Goal: Task Accomplishment & Management: Manage account settings

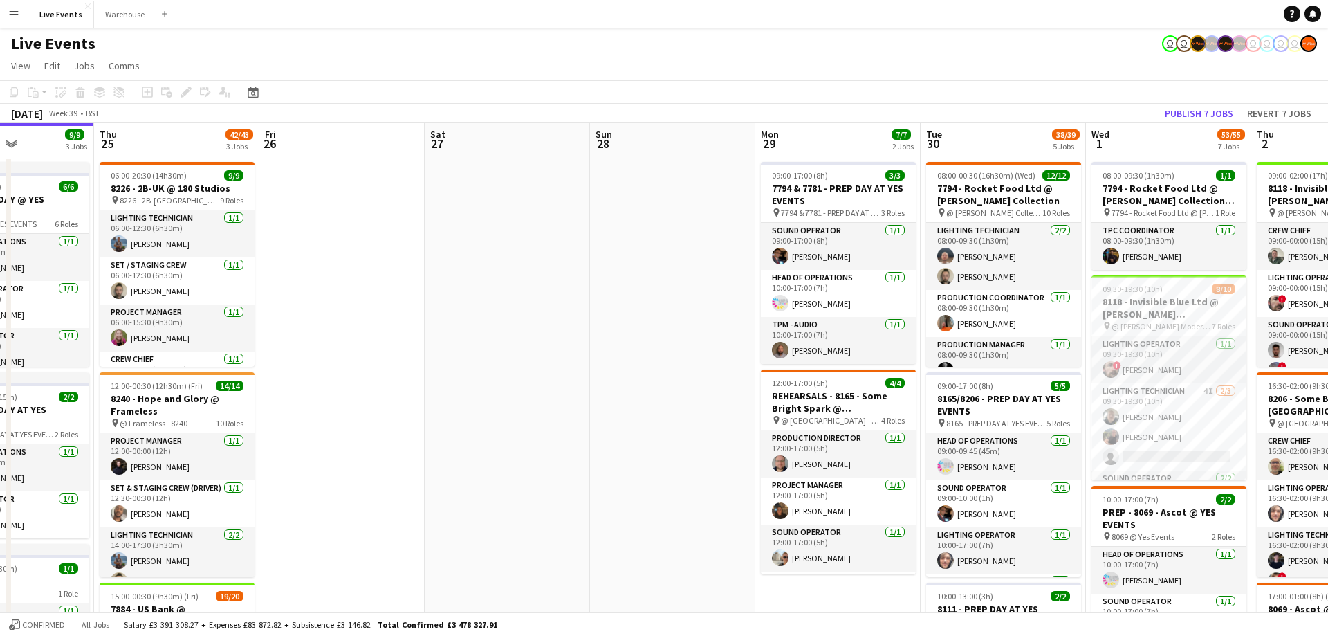
drag, startPoint x: 409, startPoint y: 142, endPoint x: 395, endPoint y: 139, distance: 14.8
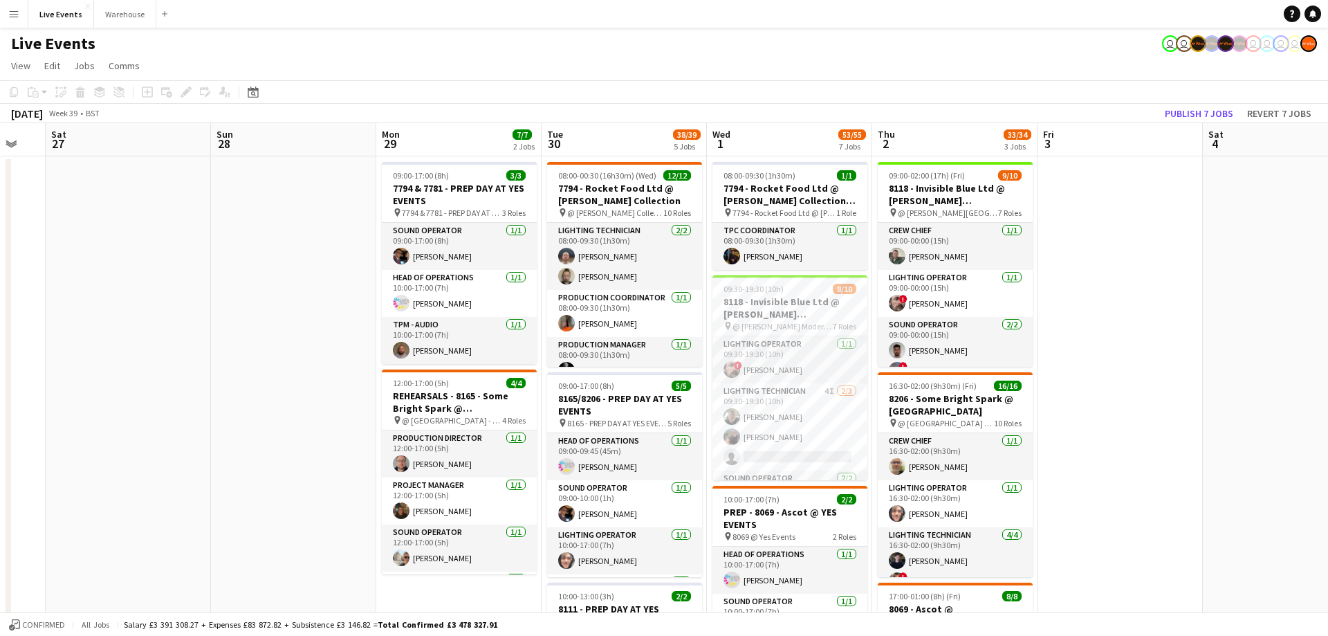
drag, startPoint x: 702, startPoint y: 135, endPoint x: 478, endPoint y: 162, distance: 225.7
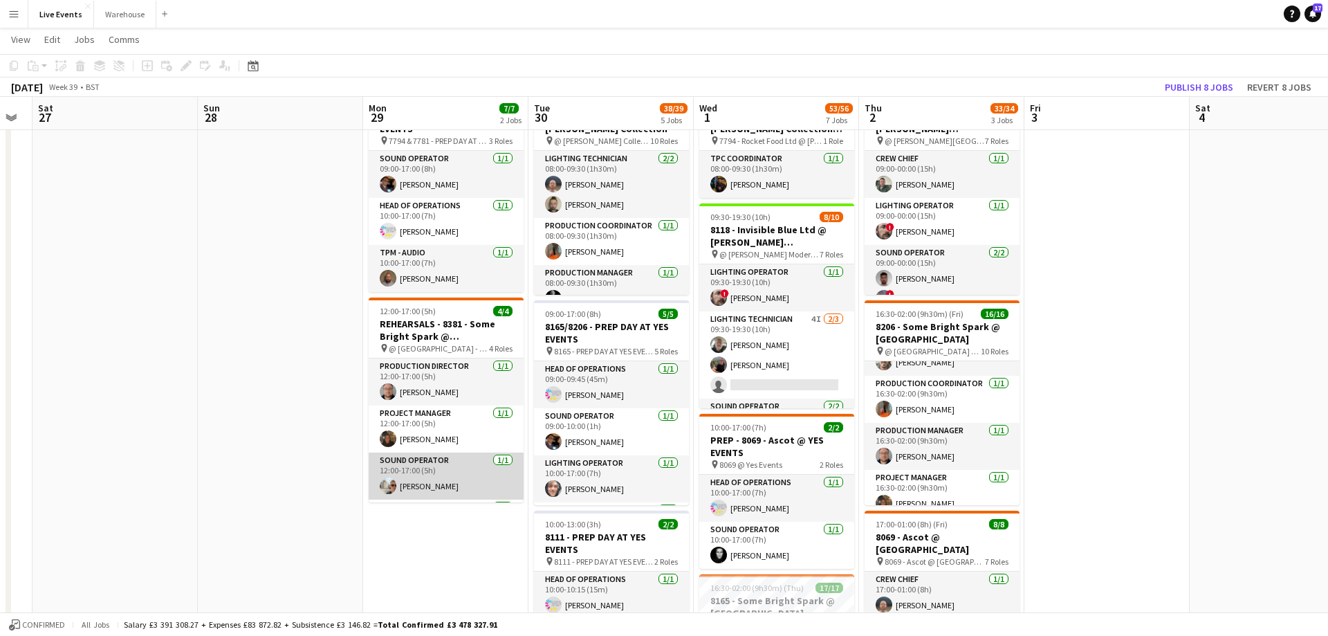
scroll to position [44, 0]
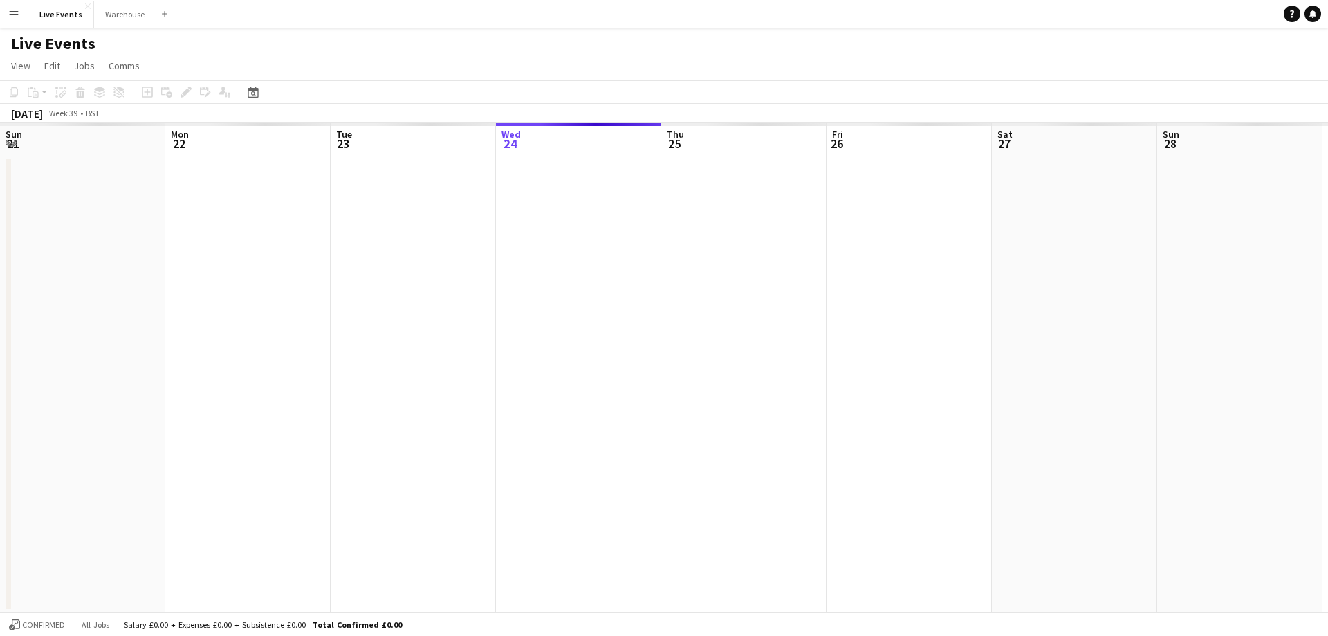
scroll to position [0, 331]
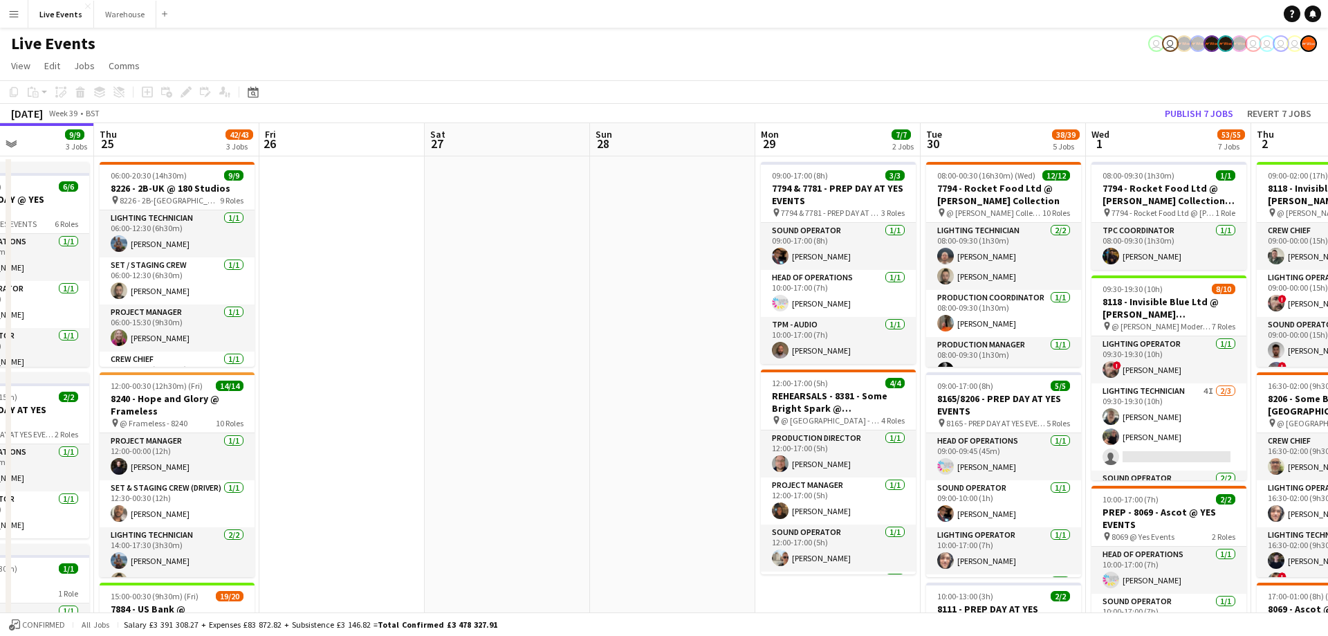
drag, startPoint x: 1062, startPoint y: 146, endPoint x: 673, endPoint y: 151, distance: 389.5
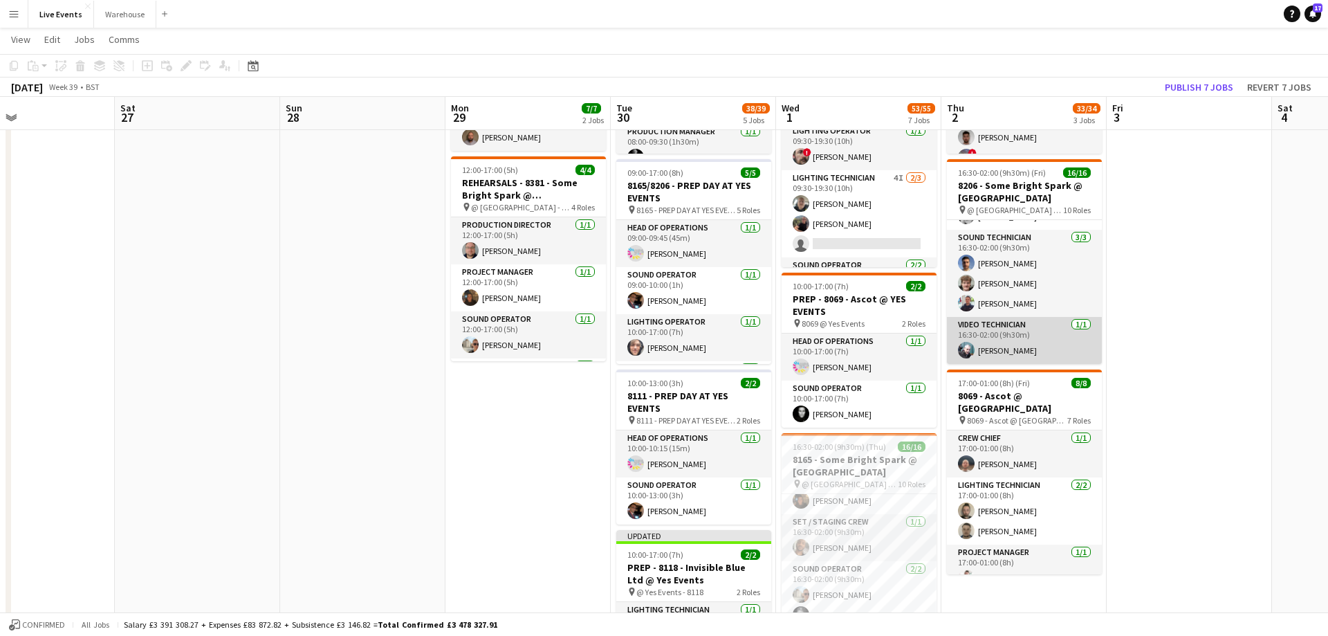
scroll to position [494, 0]
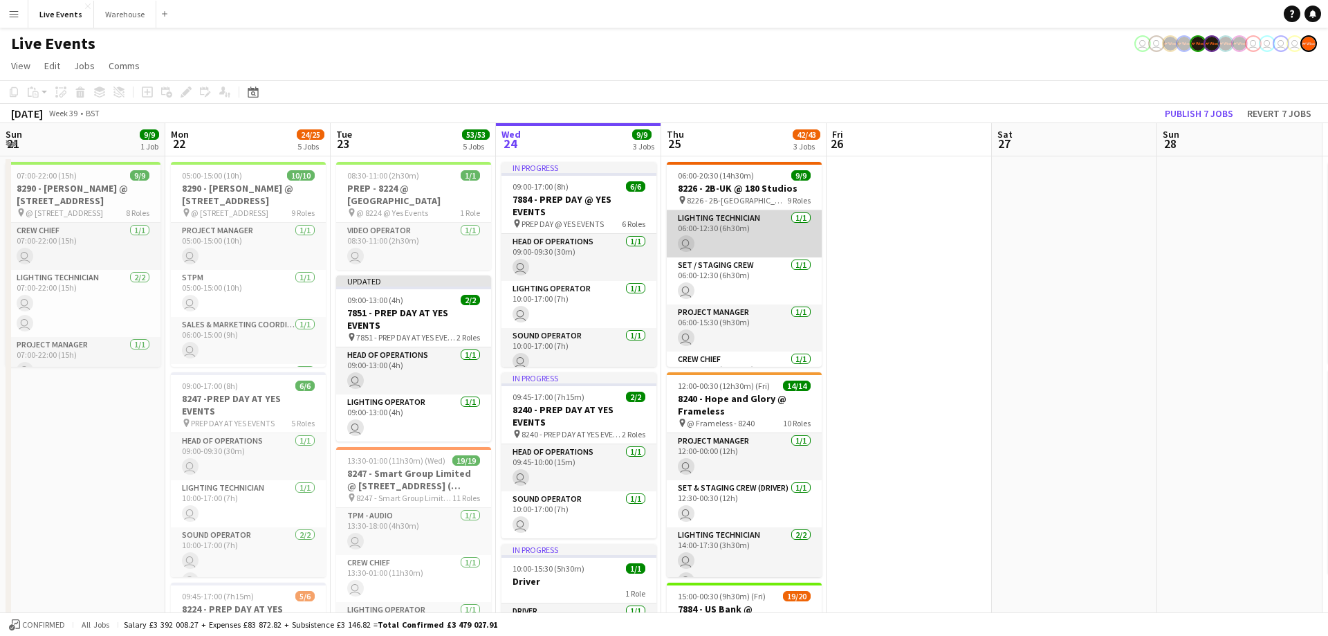
scroll to position [0, 331]
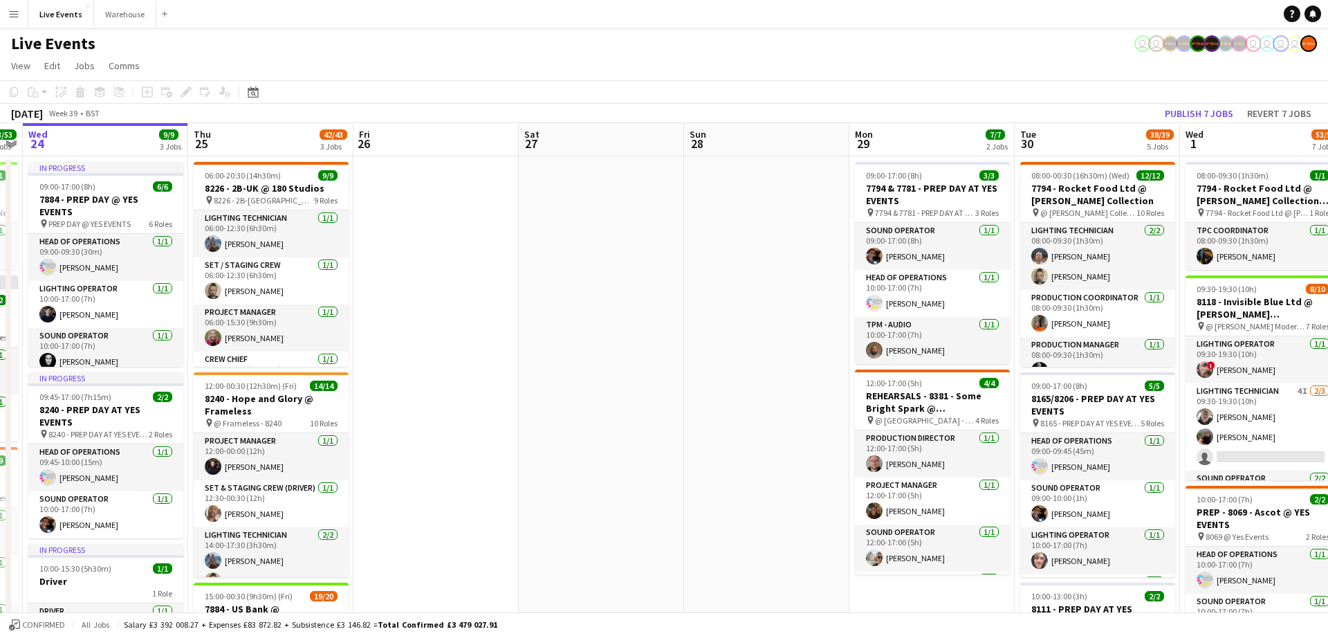
drag, startPoint x: 1089, startPoint y: 147, endPoint x: 612, endPoint y: 134, distance: 476.8
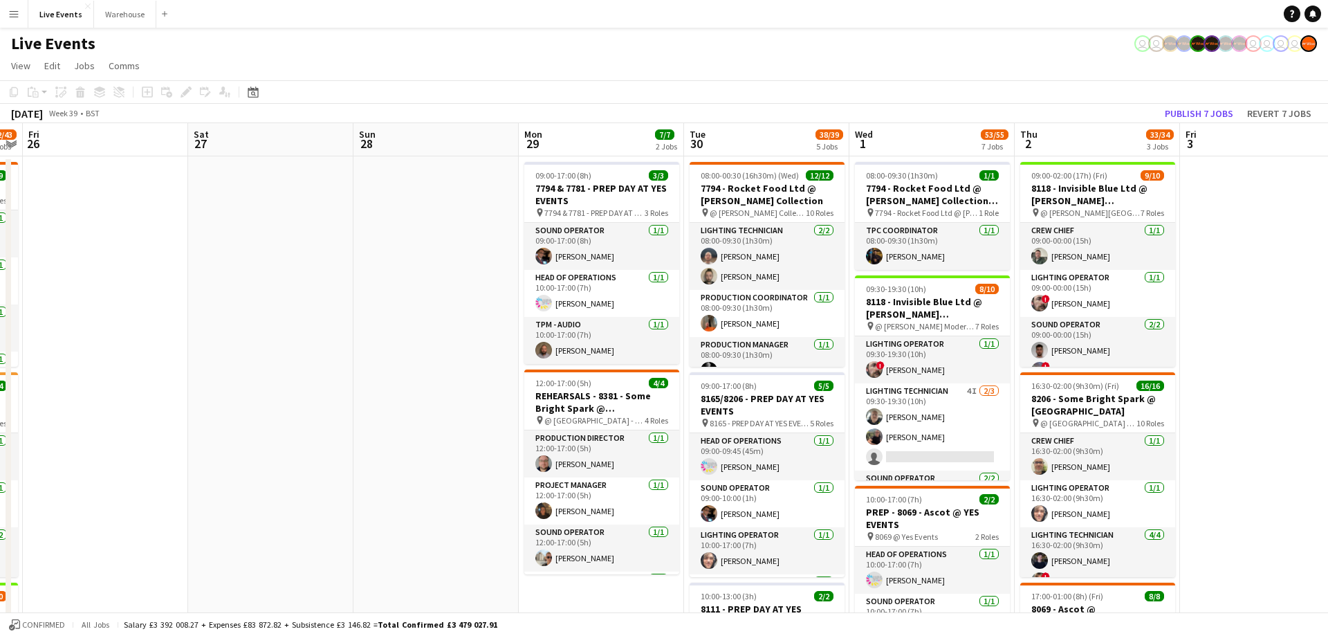
scroll to position [0, 477]
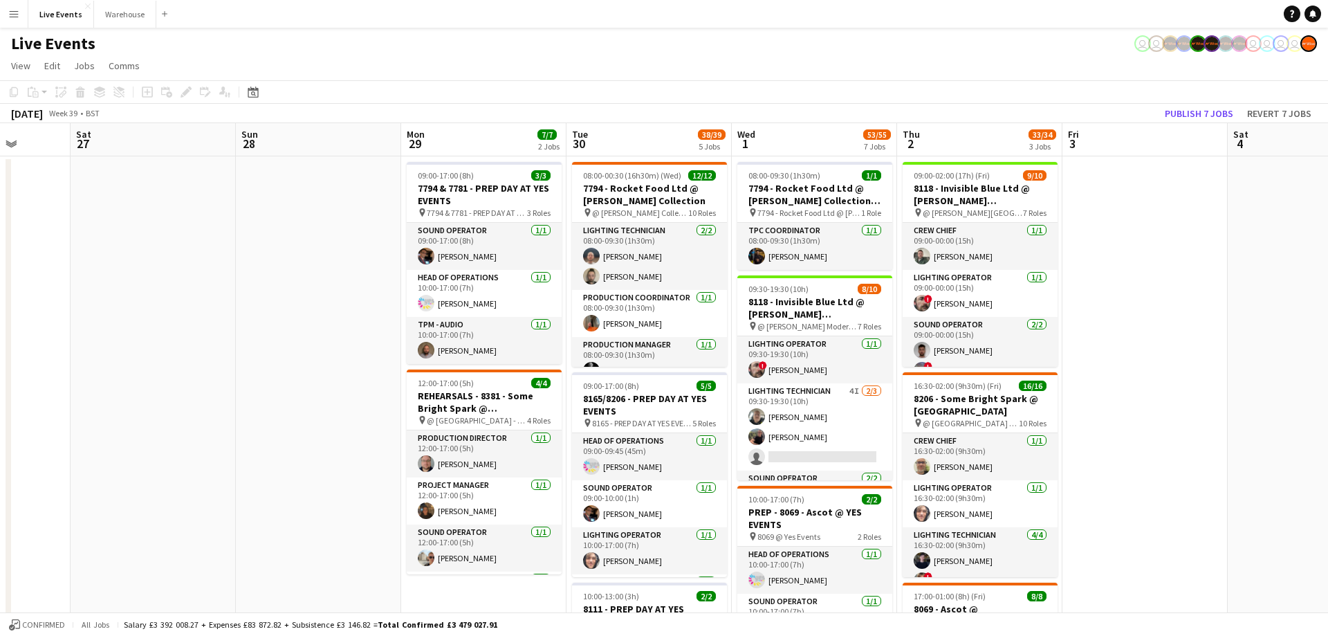
drag, startPoint x: 827, startPoint y: 136, endPoint x: 800, endPoint y: 136, distance: 27.0
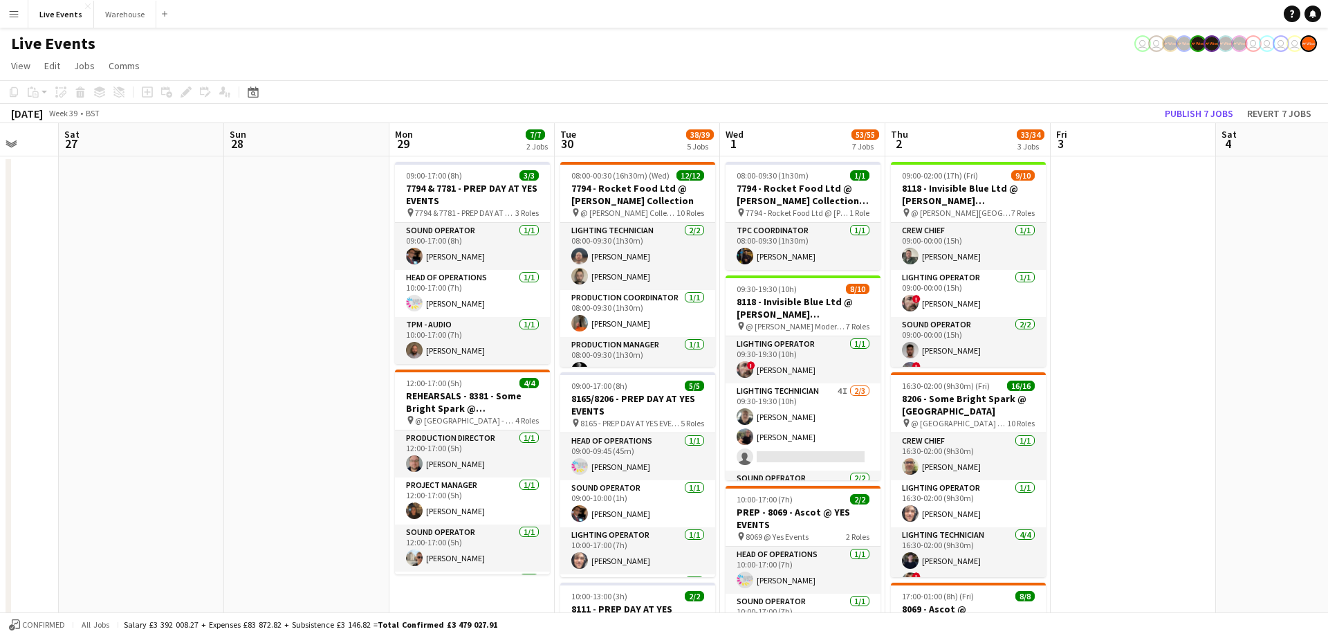
drag, startPoint x: 949, startPoint y: 134, endPoint x: 827, endPoint y: 145, distance: 122.2
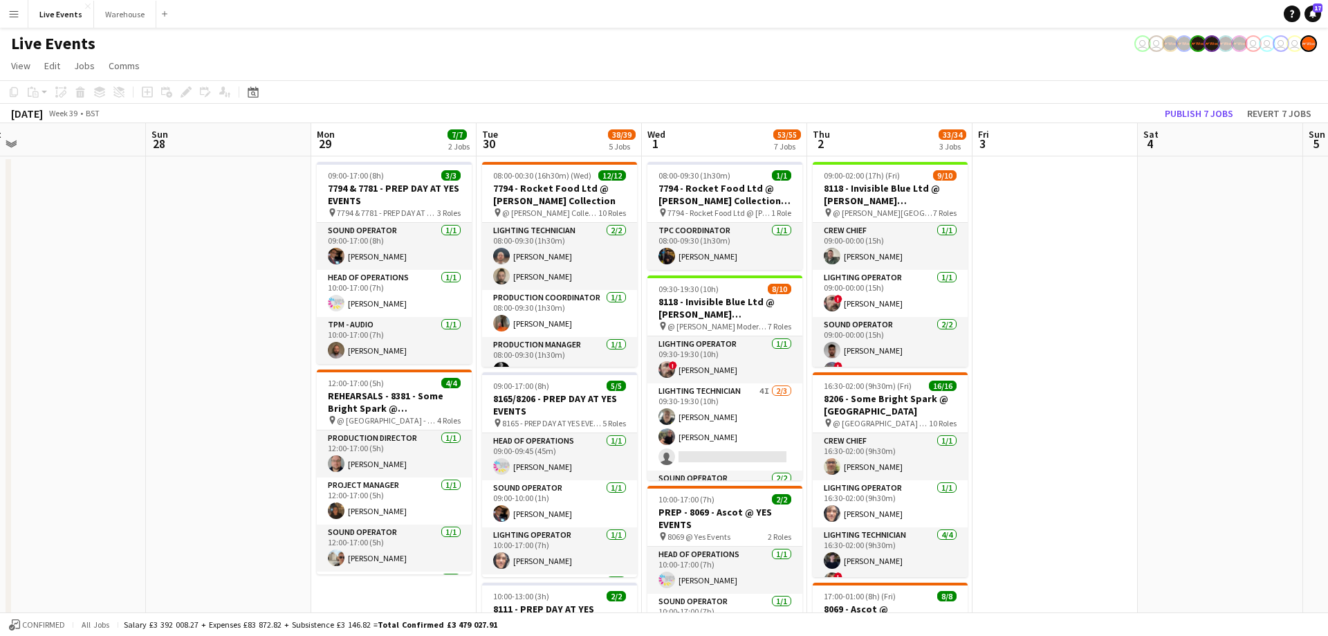
scroll to position [0, 347]
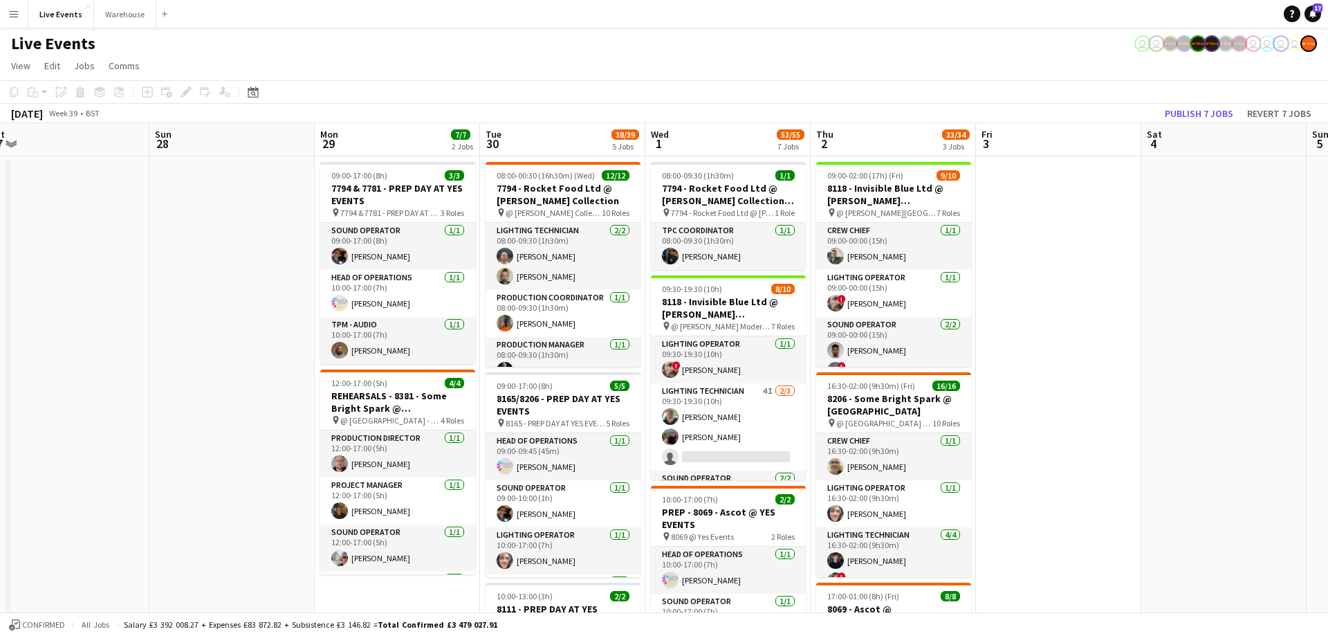
drag, startPoint x: 1035, startPoint y: 150, endPoint x: 1078, endPoint y: 166, distance: 46.4
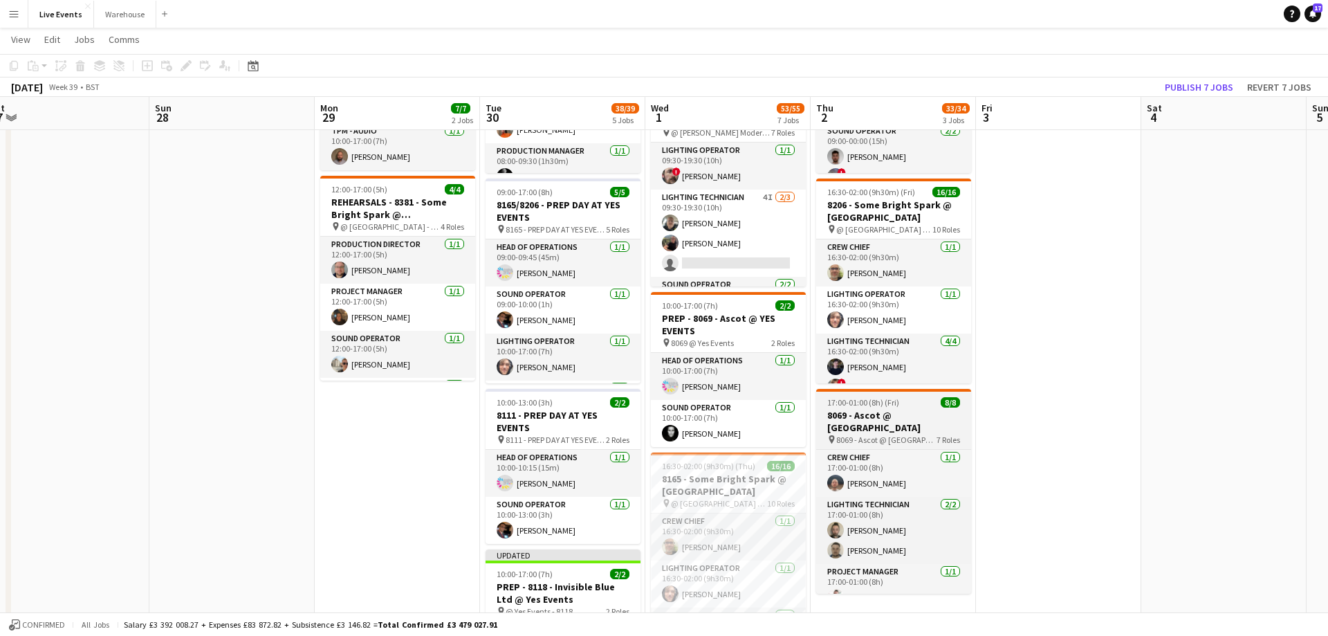
scroll to position [0, 0]
